Goal: Transaction & Acquisition: Purchase product/service

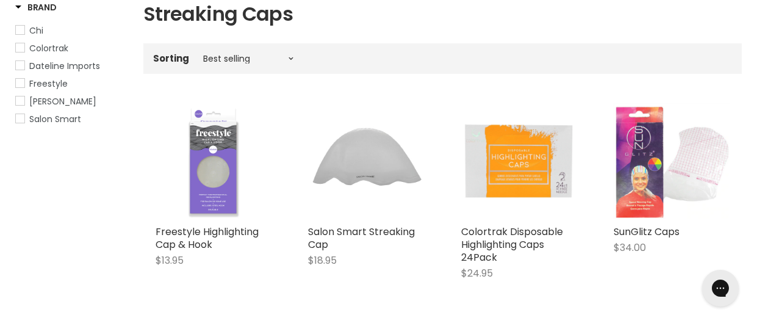
click at [545, 199] on img "Main content" at bounding box center [519, 161] width 116 height 116
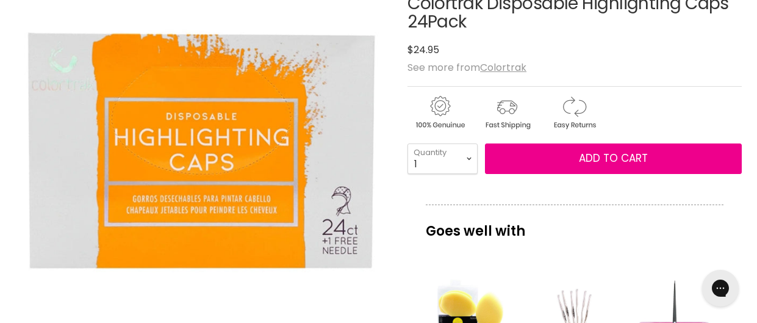
scroll to position [218, 0]
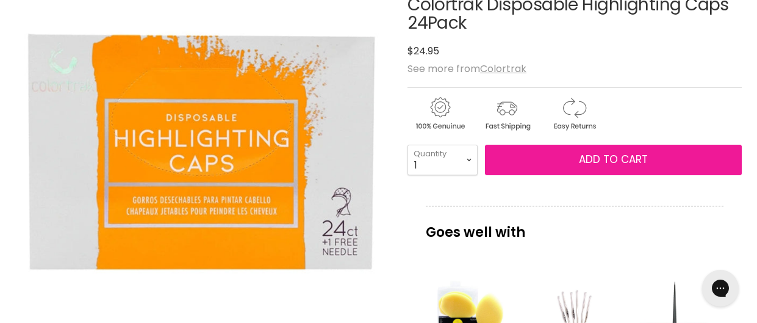
click at [679, 157] on button "Add to cart" at bounding box center [613, 160] width 257 height 30
click at [672, 165] on button "Add to cart" at bounding box center [613, 160] width 257 height 30
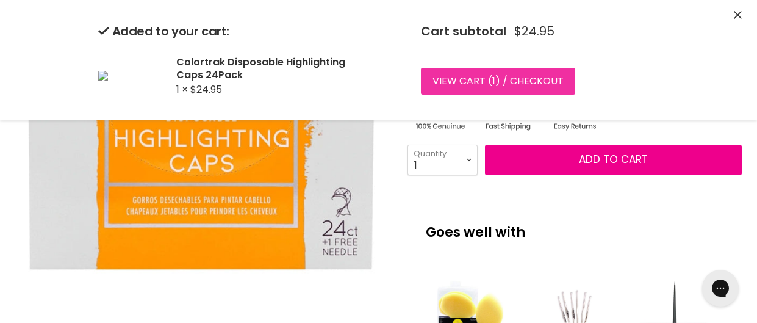
click at [539, 84] on link "View cart ( 1 ) / Checkout" at bounding box center [498, 81] width 154 height 27
